Goal: Information Seeking & Learning: Learn about a topic

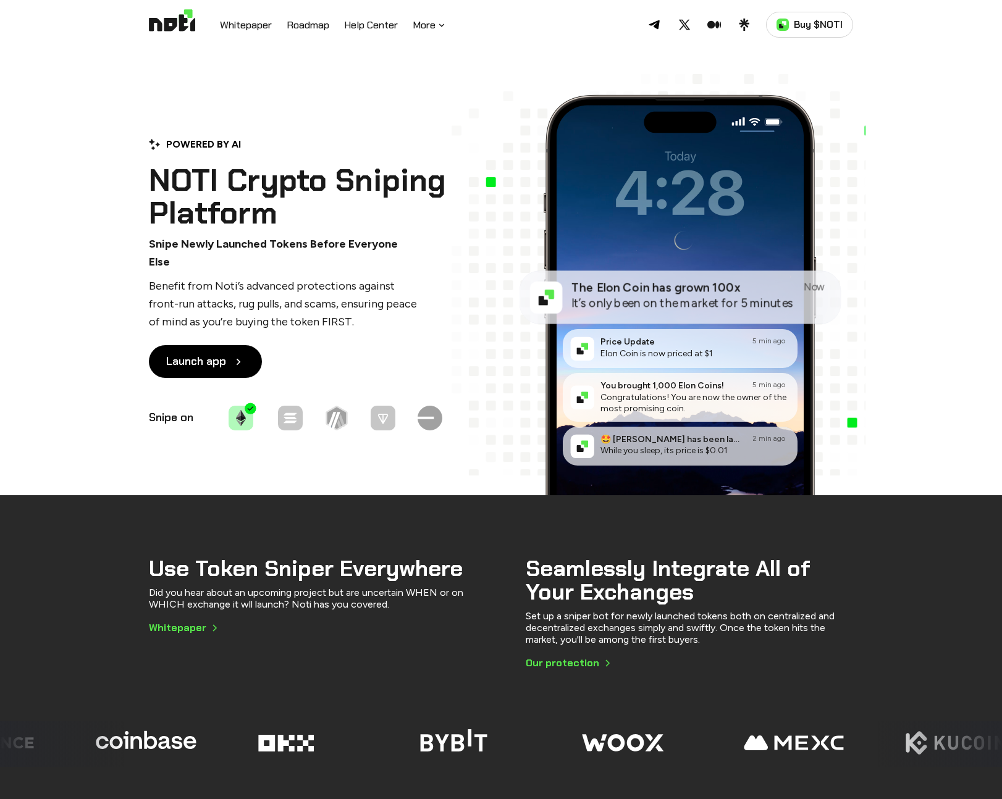
click at [214, 253] on p "Snipe Newly Launched Tokens Before Everyone Else" at bounding box center [285, 253] width 272 height 36
click at [250, 264] on div "POWERED BY AI NOTI Crypto Sniping Platform Snipe Newly Launched Tokens Before E…" at bounding box center [306, 285] width 315 height 296
click at [251, 279] on p "Benefit from Noti’s advanced protections against front-run attacks, rug pulls, …" at bounding box center [285, 303] width 272 height 53
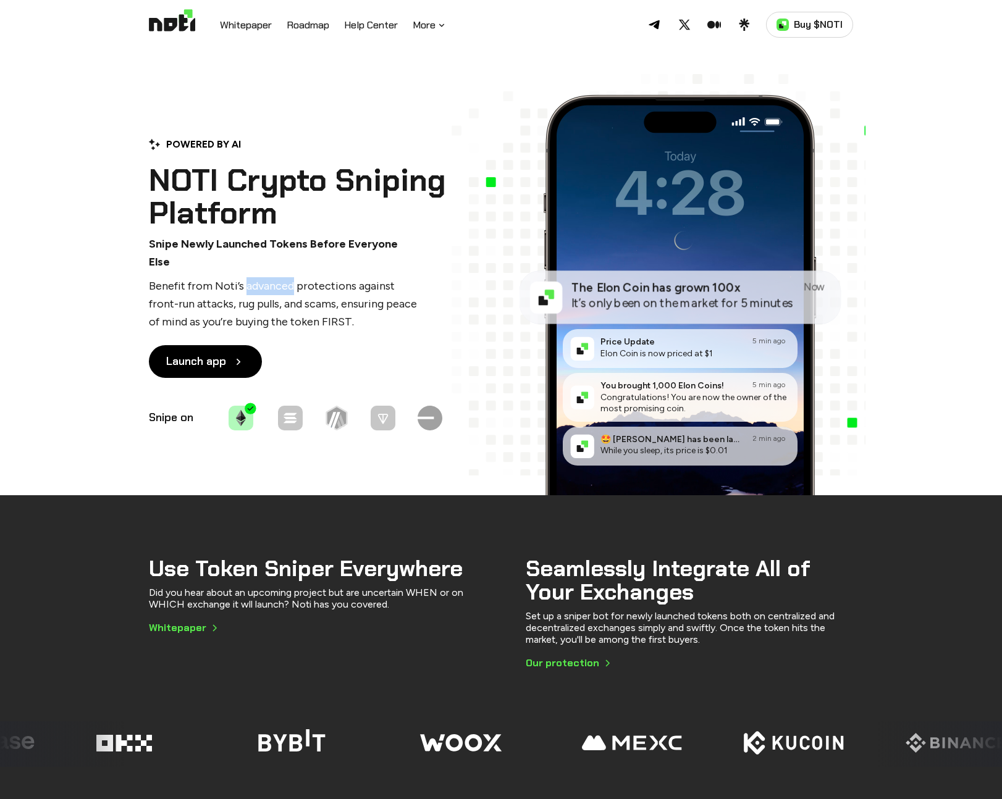
click at [251, 279] on p "Benefit from Noti’s advanced protections against front-run attacks, rug pulls, …" at bounding box center [285, 303] width 272 height 53
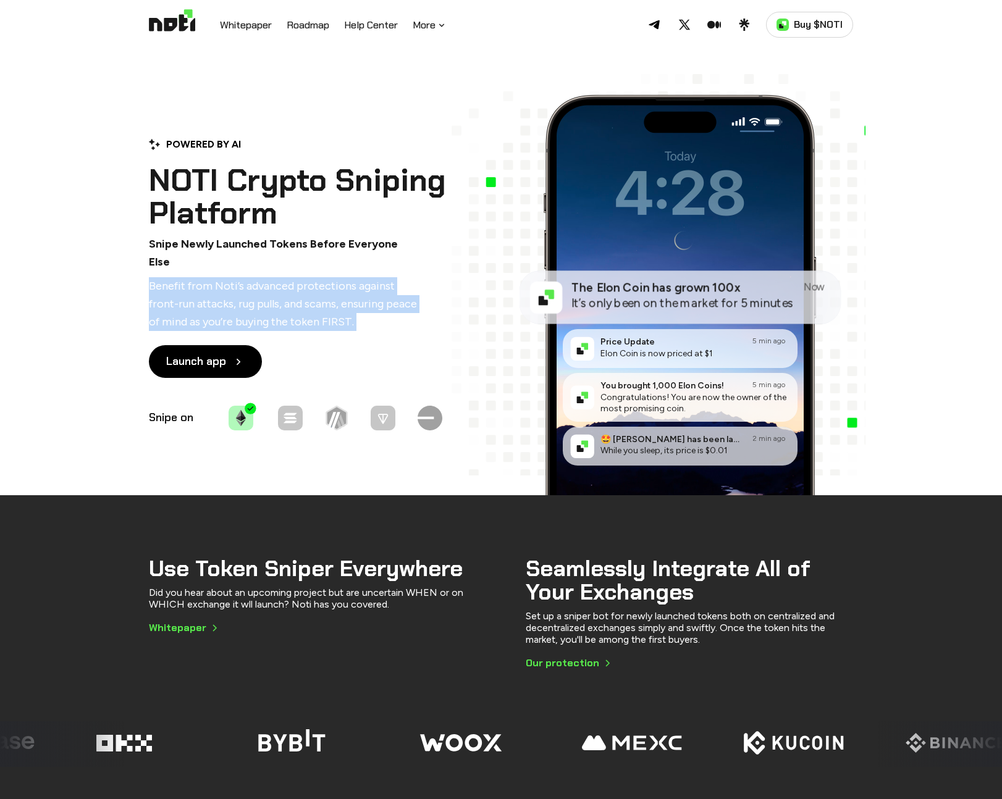
click at [251, 279] on p "Benefit from Noti’s advanced protections against front-run attacks, rug pulls, …" at bounding box center [285, 303] width 272 height 53
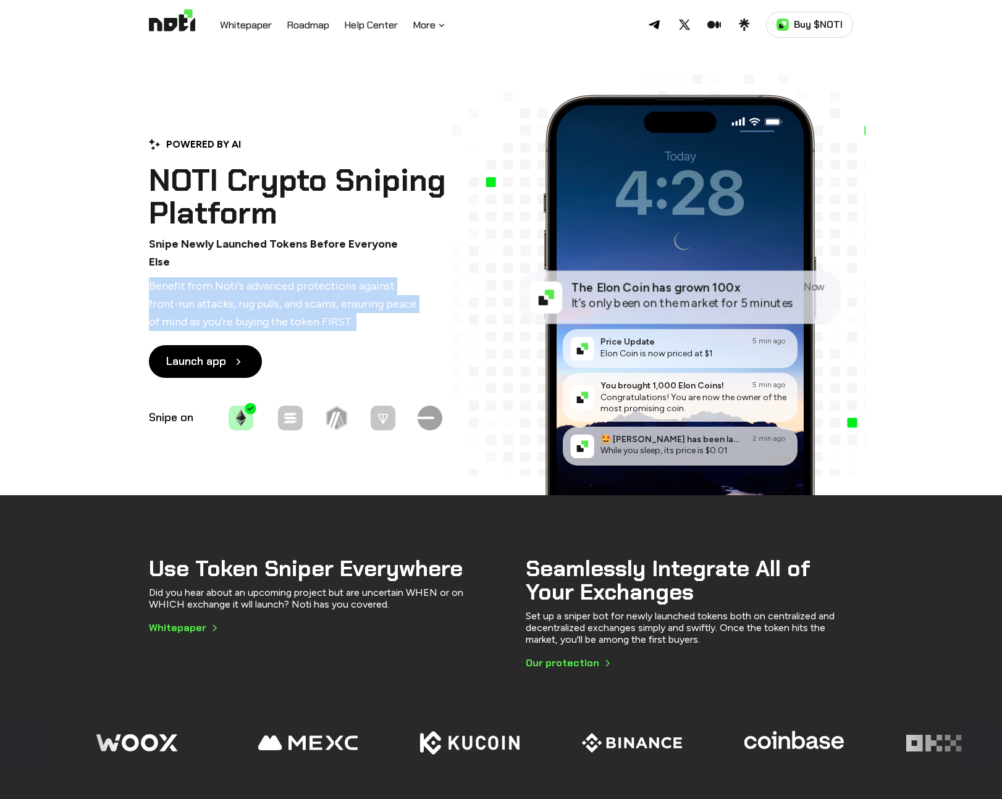
click at [296, 301] on p "Benefit from Noti’s advanced protections against front-run attacks, rug pulls, …" at bounding box center [285, 303] width 272 height 53
